Goal: Task Accomplishment & Management: Use online tool/utility

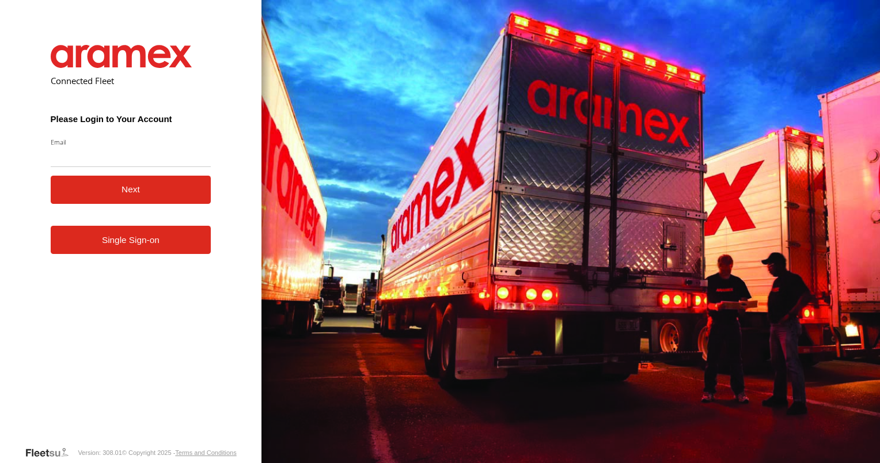
type input "**********"
click at [120, 186] on button "Next" at bounding box center [131, 190] width 161 height 28
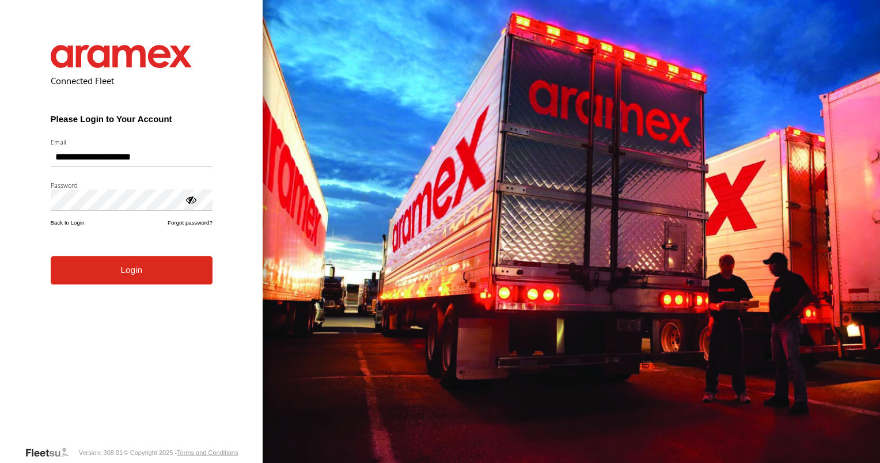
click at [138, 282] on button "Login" at bounding box center [132, 270] width 162 height 28
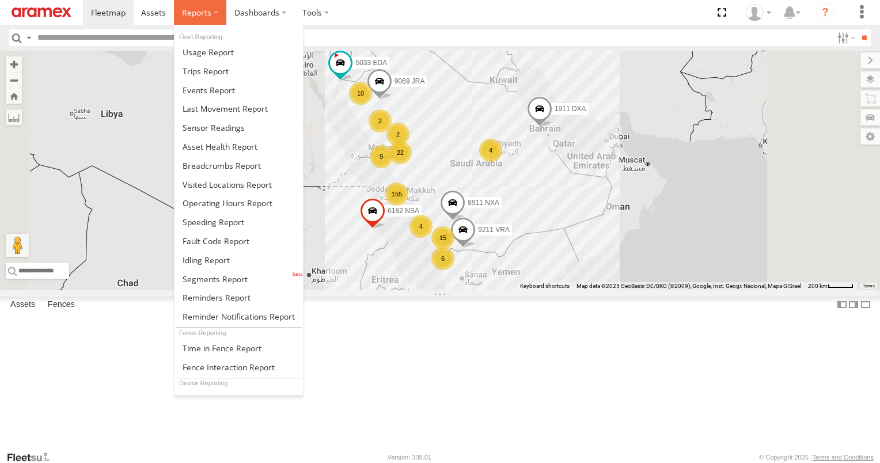
click at [199, 16] on span at bounding box center [196, 12] width 29 height 11
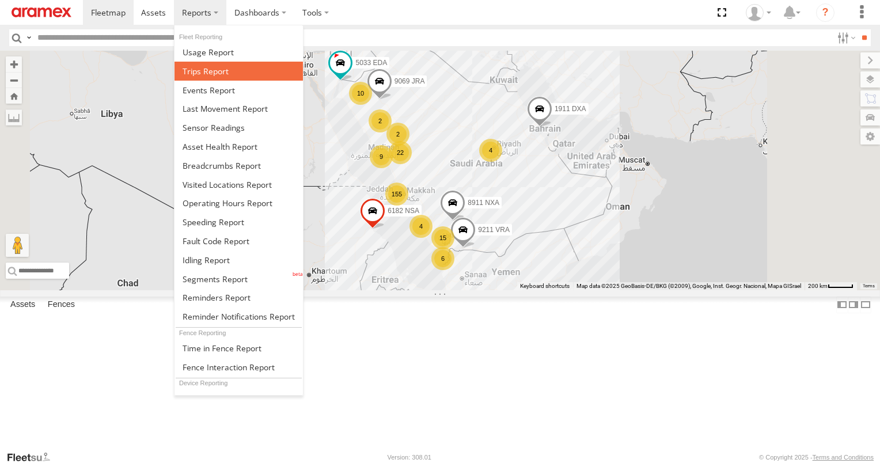
click at [218, 76] on link at bounding box center [239, 71] width 128 height 19
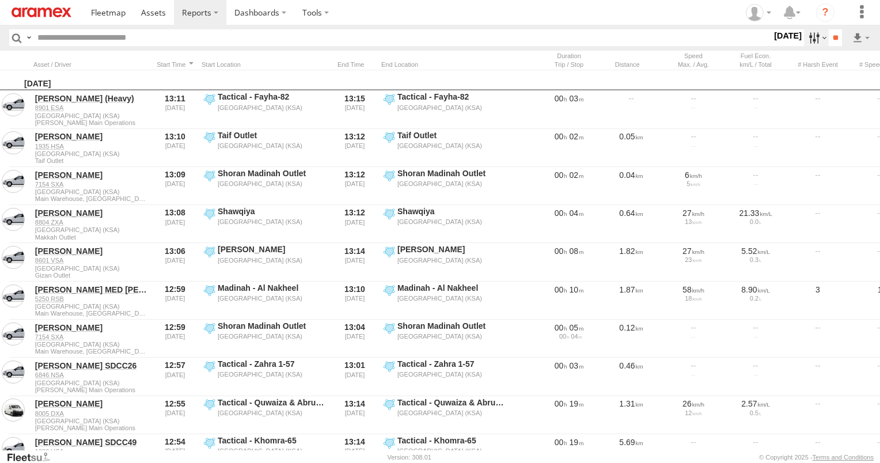
click at [811, 36] on label at bounding box center [816, 37] width 25 height 17
click at [0, 0] on label at bounding box center [0, 0] width 0 height 0
click at [0, 0] on span "Abha Warhouse" at bounding box center [0, 0] width 0 height 0
drag, startPoint x: 46, startPoint y: 81, endPoint x: 37, endPoint y: 80, distance: 8.1
click at [0, 0] on span "Abha Warhouse" at bounding box center [0, 0] width 0 height 0
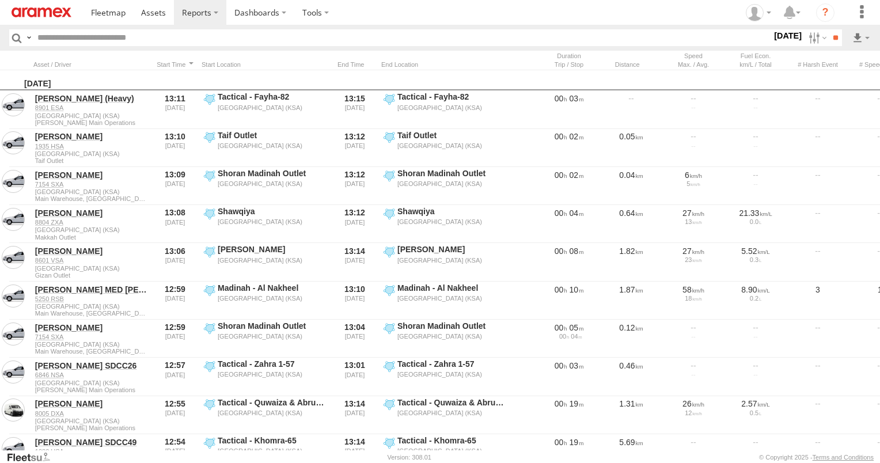
click at [0, 0] on span "Baha warehouse" at bounding box center [0, 0] width 0 height 0
click at [0, 0] on span "Gizan Outlet" at bounding box center [0, 0] width 0 height 0
click at [0, 0] on span "Khamis Mushait Outlet" at bounding box center [0, 0] width 0 height 0
click at [0, 0] on span "Main Warehouse, [GEOGRAPHIC_DATA]" at bounding box center [0, 0] width 0 height 0
click at [0, 0] on span "Makkah Outlet" at bounding box center [0, 0] width 0 height 0
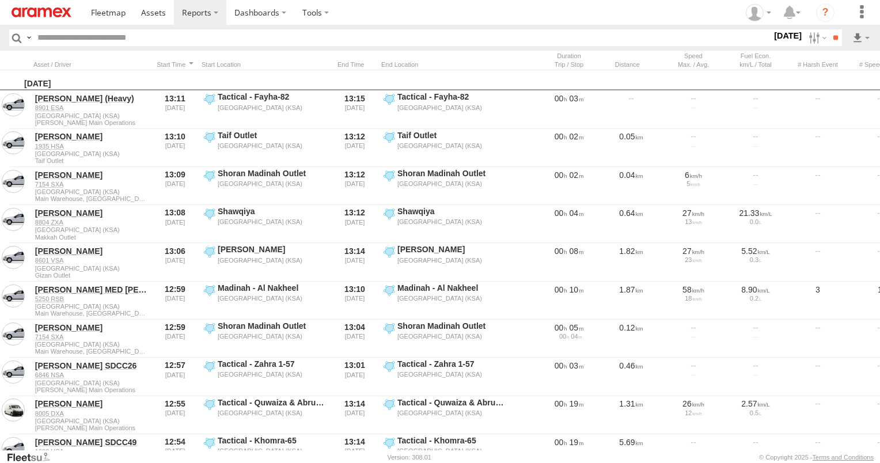
click at [0, 0] on span "Najran" at bounding box center [0, 0] width 0 height 0
click at [0, 0] on span "Qunfuda" at bounding box center [0, 0] width 0 height 0
click at [0, 0] on div "Tabuk Outlet" at bounding box center [0, 0] width 0 height 0
click at [0, 0] on span "Tabuk Outlet" at bounding box center [0, 0] width 0 height 0
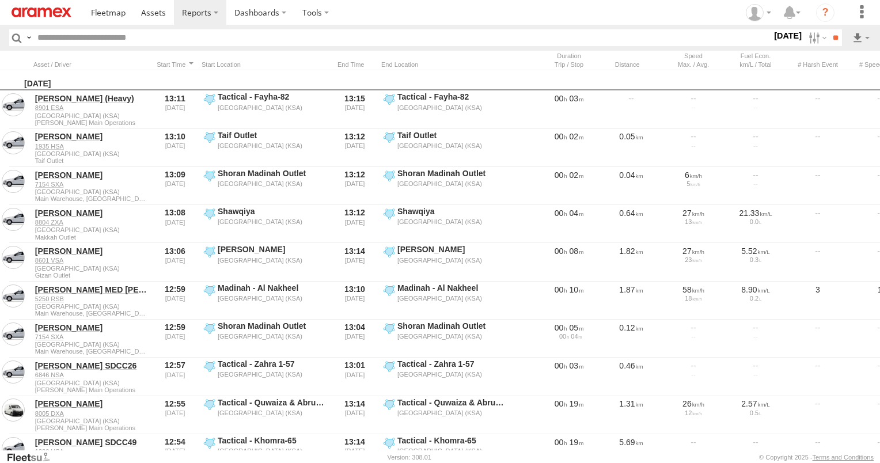
click at [0, 0] on span "Taif Outlet" at bounding box center [0, 0] width 0 height 0
click at [0, 0] on span "Yanbu Outlet" at bounding box center [0, 0] width 0 height 0
click at [835, 43] on input "**" at bounding box center [835, 37] width 13 height 17
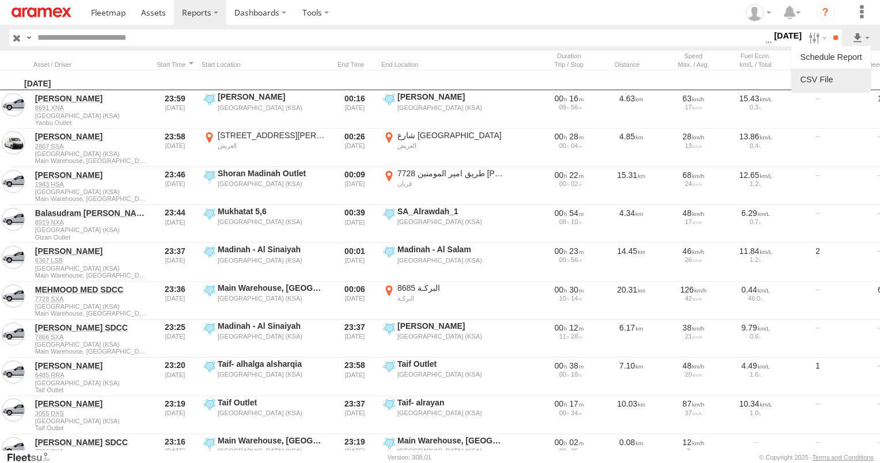
click at [846, 71] on link at bounding box center [831, 79] width 70 height 17
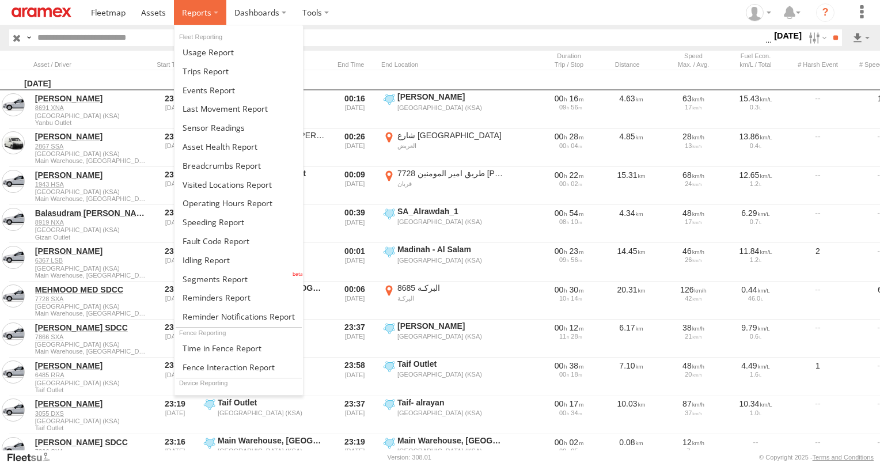
click at [203, 21] on label at bounding box center [200, 12] width 52 height 25
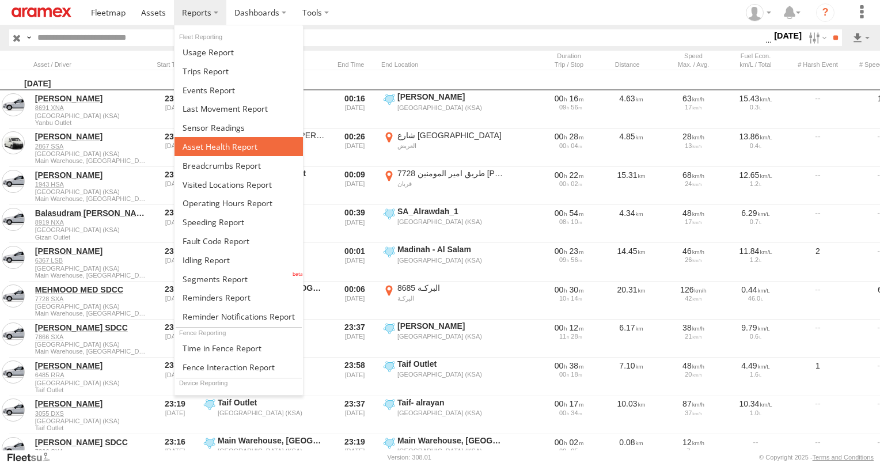
click at [243, 142] on span at bounding box center [220, 146] width 75 height 11
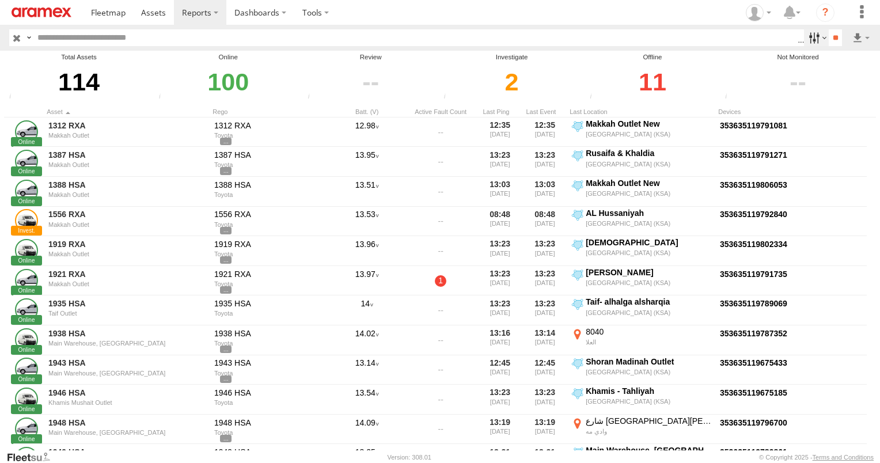
click at [807, 39] on label at bounding box center [816, 37] width 25 height 17
click at [0, 0] on span "Review" at bounding box center [0, 0] width 0 height 0
click at [0, 0] on span "Investigate" at bounding box center [0, 0] width 0 height 0
click at [0, 0] on span "Offline" at bounding box center [0, 0] width 0 height 0
click at [829, 35] on input "**" at bounding box center [835, 37] width 13 height 17
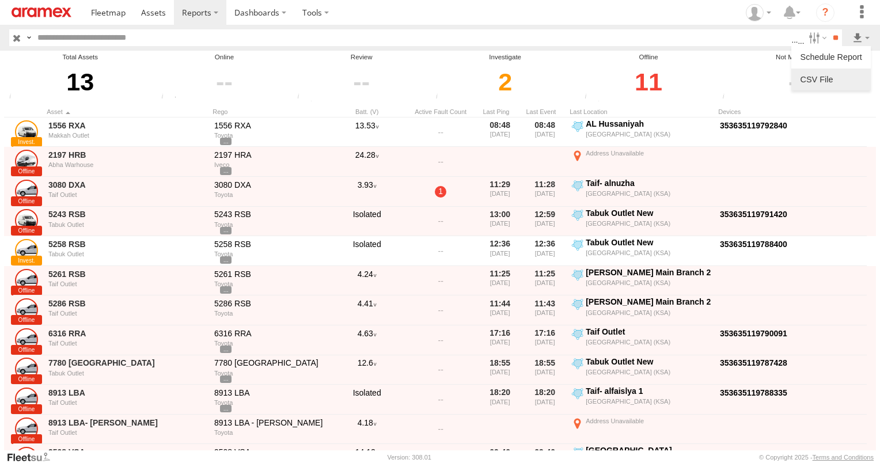
click at [859, 73] on link at bounding box center [831, 79] width 70 height 17
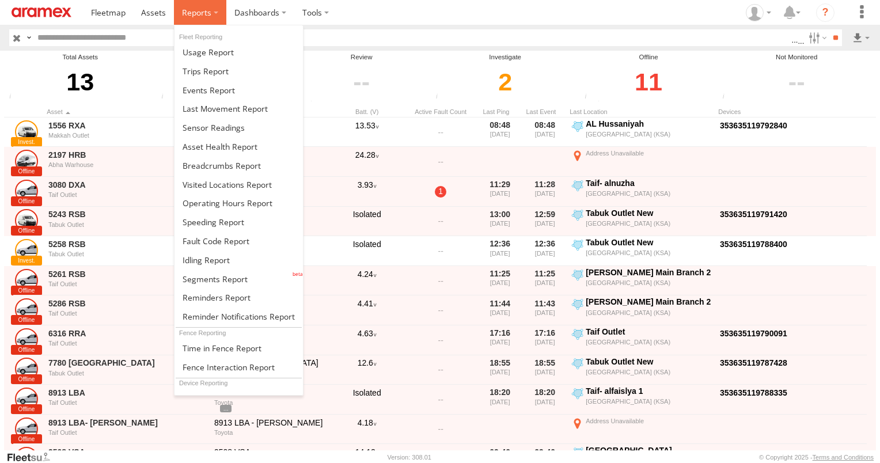
click at [216, 10] on label at bounding box center [200, 12] width 52 height 25
click at [236, 222] on span at bounding box center [214, 222] width 62 height 11
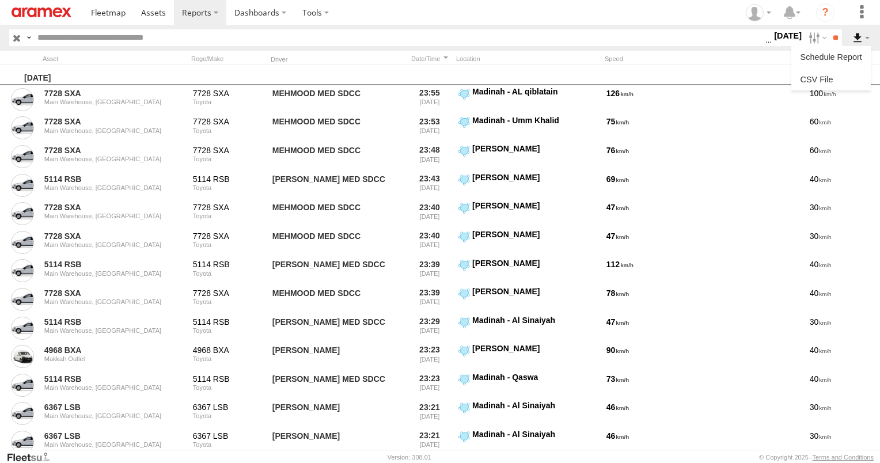
click at [869, 36] on label at bounding box center [862, 37] width 20 height 17
click at [841, 74] on link at bounding box center [831, 79] width 70 height 17
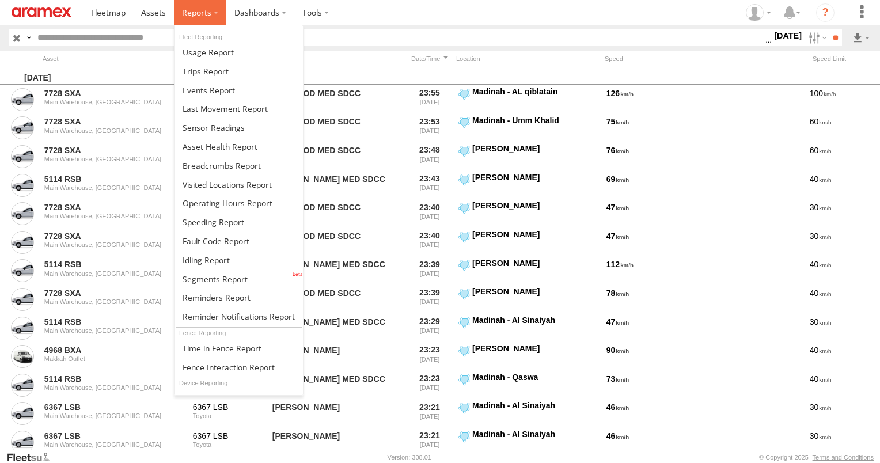
click at [188, 15] on span at bounding box center [196, 12] width 29 height 11
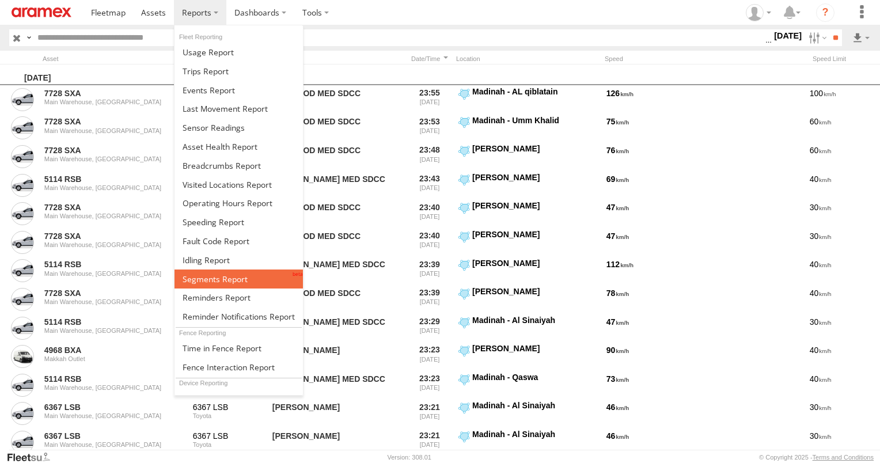
click at [241, 274] on span at bounding box center [215, 279] width 65 height 11
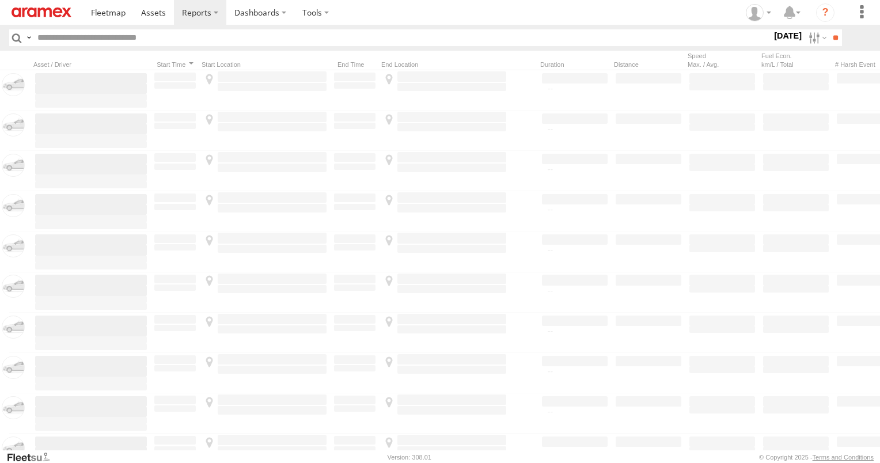
click at [0, 0] on label at bounding box center [0, 0] width 0 height 0
click at [0, 0] on span "Abha Warhouse" at bounding box center [0, 0] width 0 height 0
click at [0, 0] on span "Baha warehouse" at bounding box center [0, 0] width 0 height 0
click at [0, 0] on span "Gizan Outlet" at bounding box center [0, 0] width 0 height 0
click at [0, 0] on span "Khamis Mushait Outlet" at bounding box center [0, 0] width 0 height 0
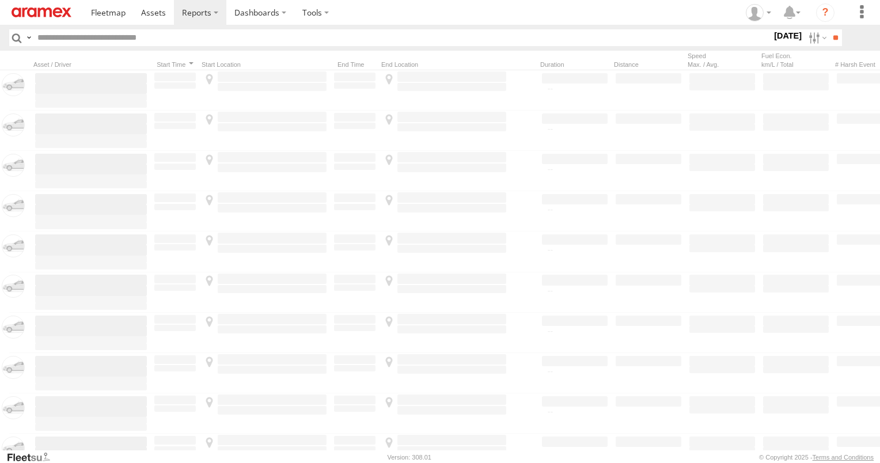
click at [0, 0] on span "Main Warehouse, [GEOGRAPHIC_DATA]" at bounding box center [0, 0] width 0 height 0
click at [0, 0] on span "Makkah Outlet" at bounding box center [0, 0] width 0 height 0
click at [0, 0] on span "Najran" at bounding box center [0, 0] width 0 height 0
click at [0, 0] on span "Qunfuda" at bounding box center [0, 0] width 0 height 0
click at [0, 0] on span "Tabuk Outlet" at bounding box center [0, 0] width 0 height 0
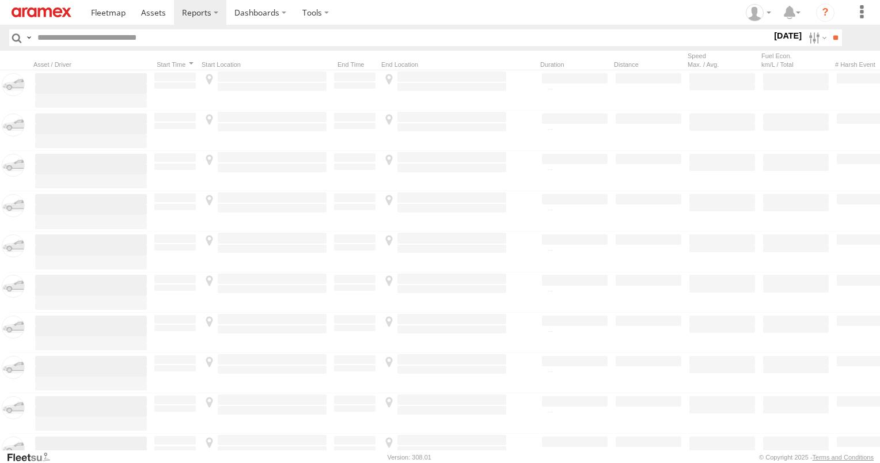
click at [0, 0] on div "Taif Outlet" at bounding box center [0, 0] width 0 height 0
click at [0, 0] on span "Taif Outlet" at bounding box center [0, 0] width 0 height 0
click at [0, 0] on span "Yanbu Outlet" at bounding box center [0, 0] width 0 height 0
click at [829, 35] on input "**" at bounding box center [835, 37] width 13 height 17
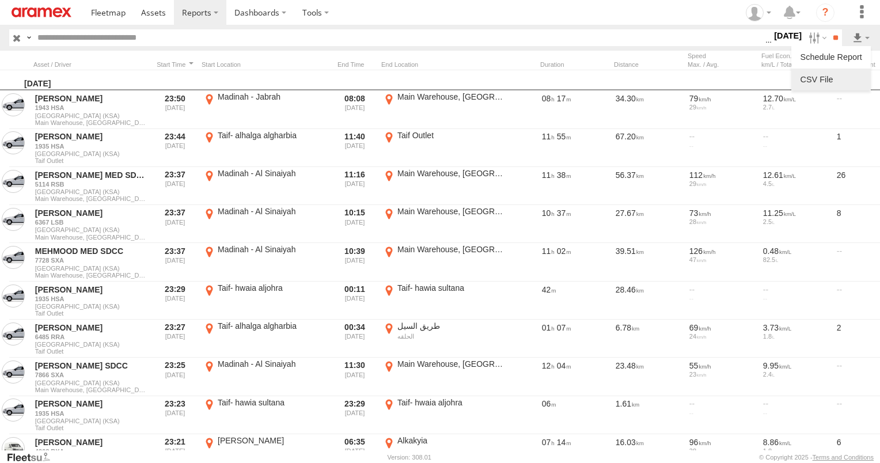
click at [861, 79] on link at bounding box center [831, 79] width 70 height 17
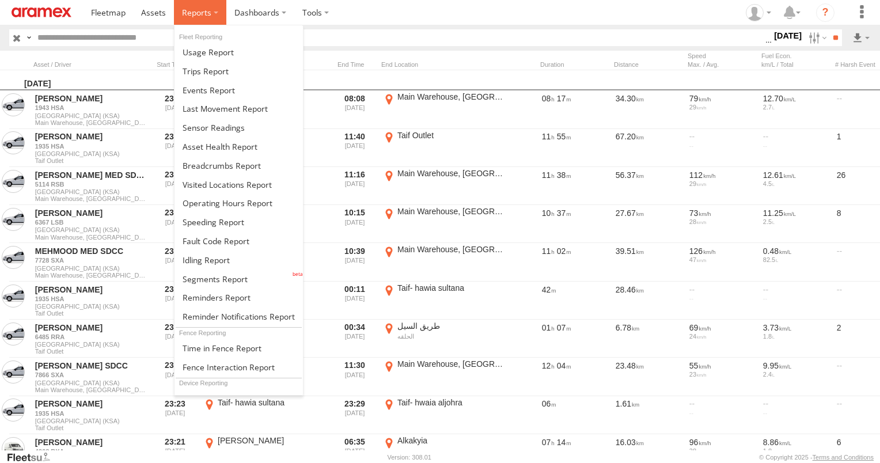
click at [207, 3] on label at bounding box center [200, 12] width 52 height 25
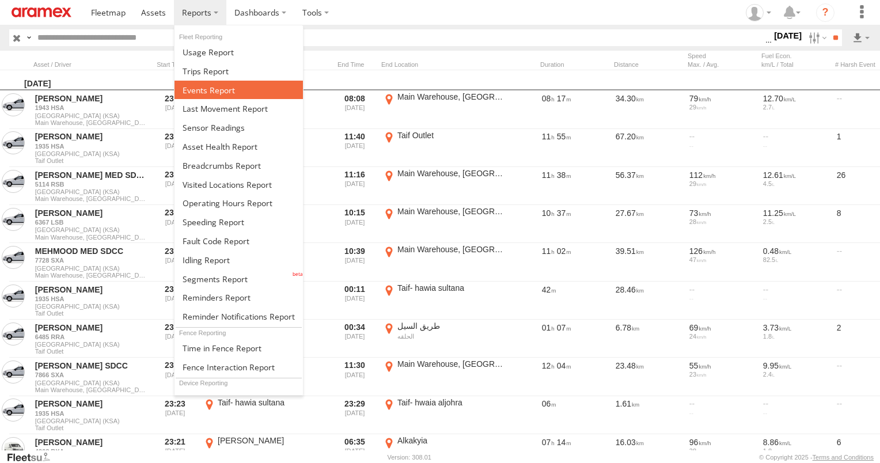
click at [231, 85] on span at bounding box center [209, 90] width 52 height 11
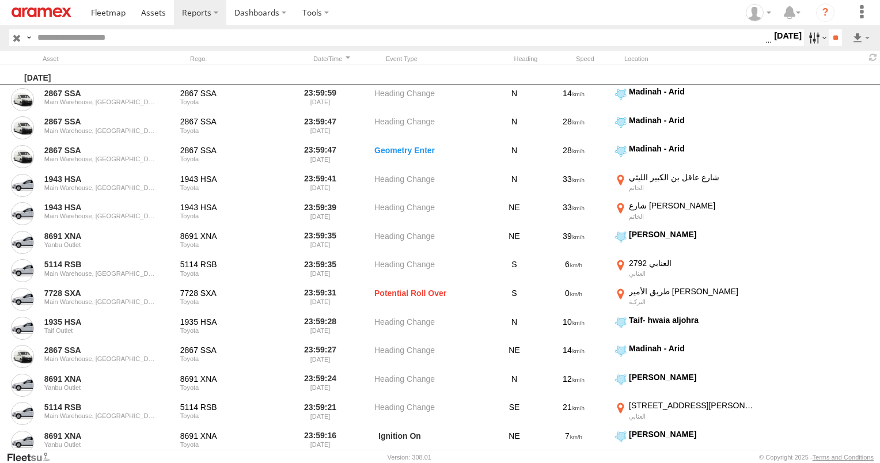
click at [811, 35] on label at bounding box center [816, 37] width 25 height 17
click at [0, 0] on span "Potential Roll Over" at bounding box center [0, 0] width 0 height 0
click at [0, 0] on span "External Power Lost" at bounding box center [0, 0] width 0 height 0
click at [836, 36] on input "**" at bounding box center [835, 37] width 13 height 17
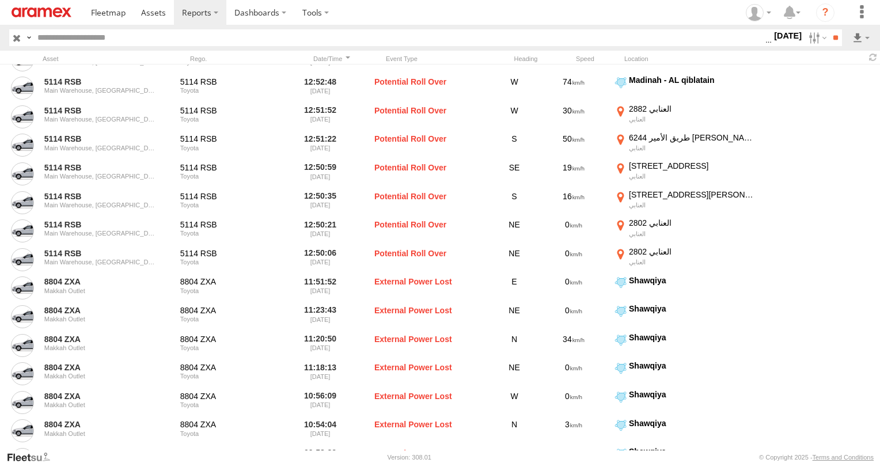
scroll to position [5164, 0]
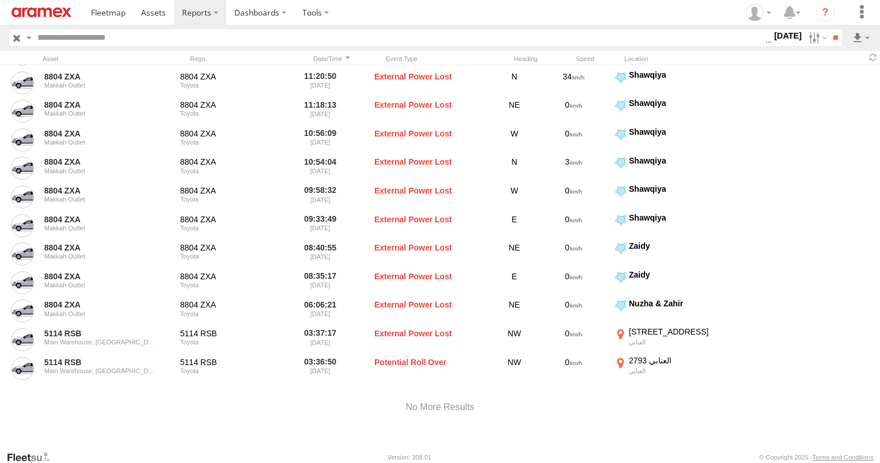
click at [849, 35] on div "Search Query Asset ID Asset Label Registration Manufacturer Model VIN" at bounding box center [440, 37] width 862 height 17
click at [850, 35] on div "Search Query Asset ID Asset Label Registration Manufacturer Model VIN" at bounding box center [440, 37] width 862 height 17
click at [855, 39] on label at bounding box center [862, 37] width 20 height 17
click at [837, 83] on link at bounding box center [831, 79] width 70 height 17
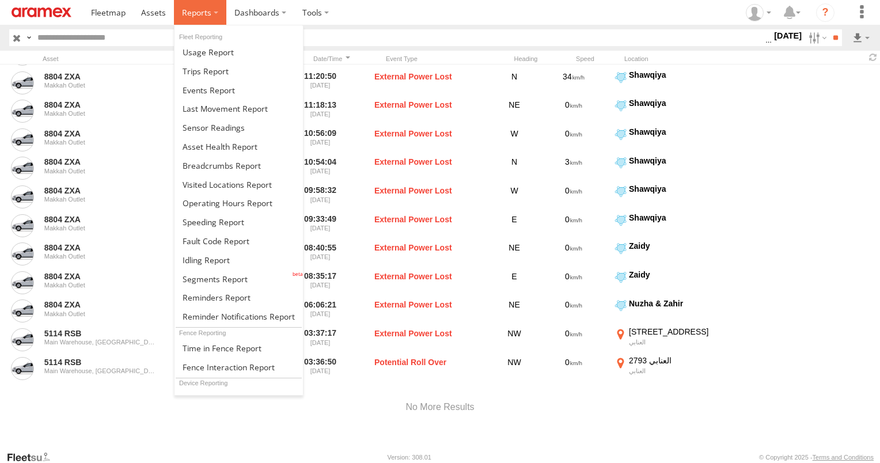
click at [185, 8] on span at bounding box center [196, 12] width 29 height 11
click at [210, 258] on span at bounding box center [206, 260] width 47 height 11
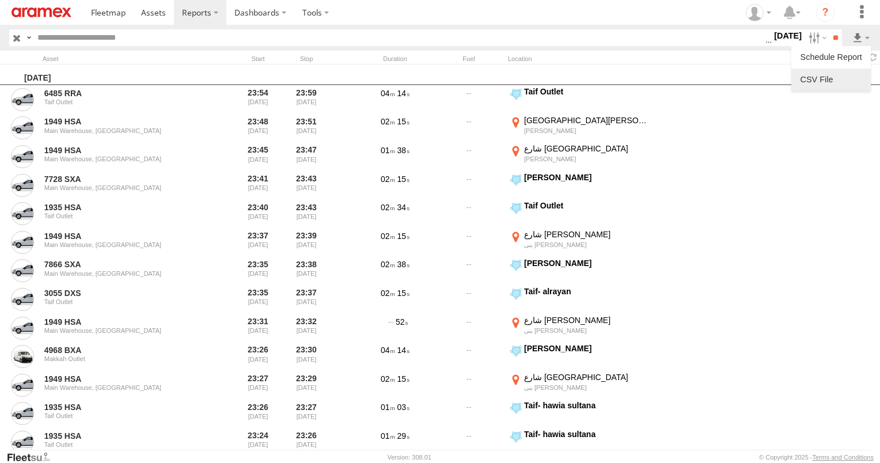
click at [831, 78] on link at bounding box center [831, 79] width 70 height 17
